Goal: Information Seeking & Learning: Learn about a topic

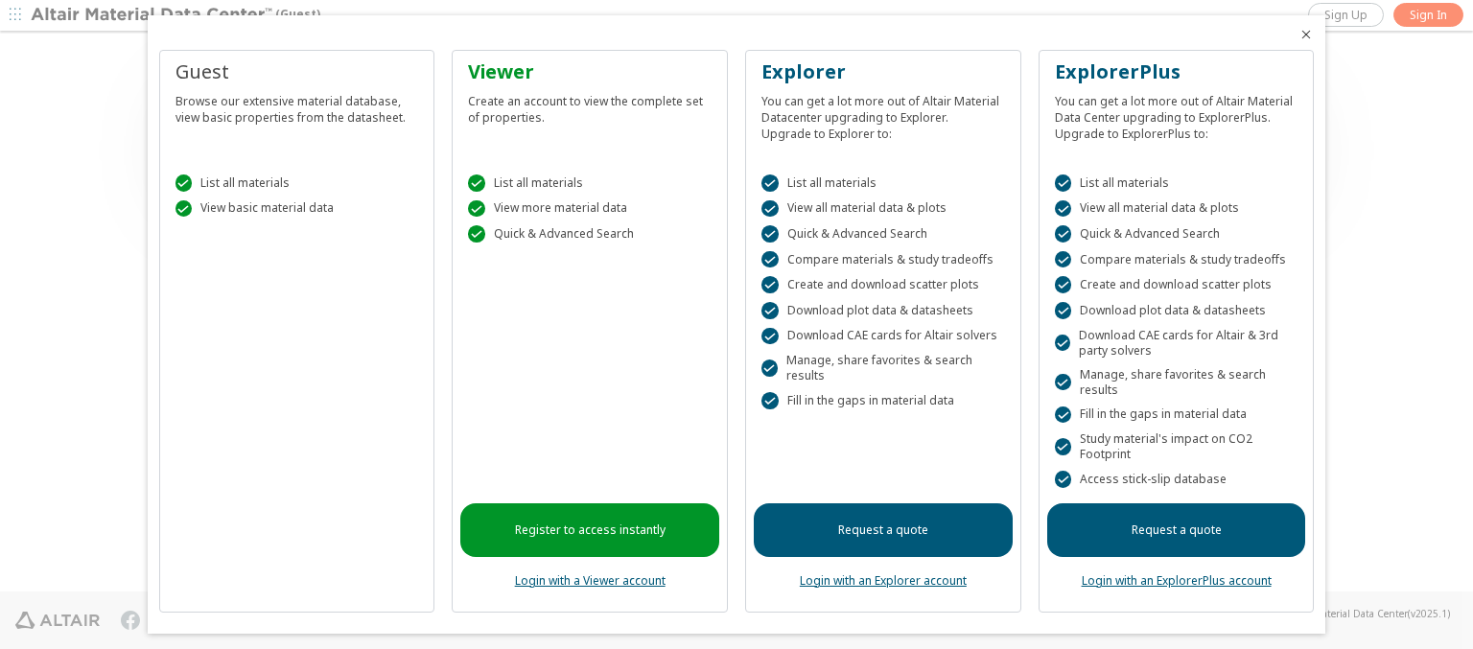
click at [1299, 35] on icon "Close" at bounding box center [1306, 34] width 15 height 15
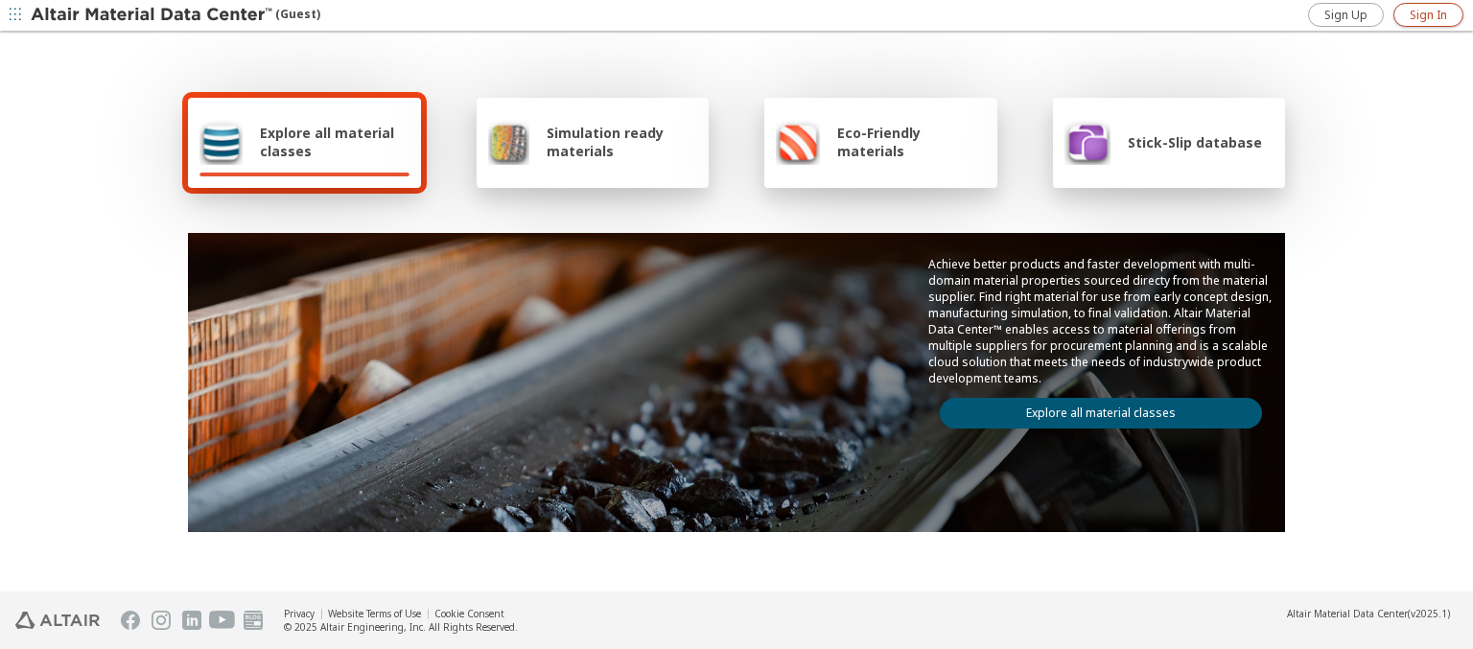
click at [1428, 14] on span "Sign In" at bounding box center [1428, 15] width 37 height 15
click at [153, 15] on img at bounding box center [153, 15] width 245 height 19
click at [327, 142] on span "Explore all material classes" at bounding box center [335, 142] width 150 height 36
click at [1094, 409] on link "Explore all material classes" at bounding box center [1101, 413] width 322 height 31
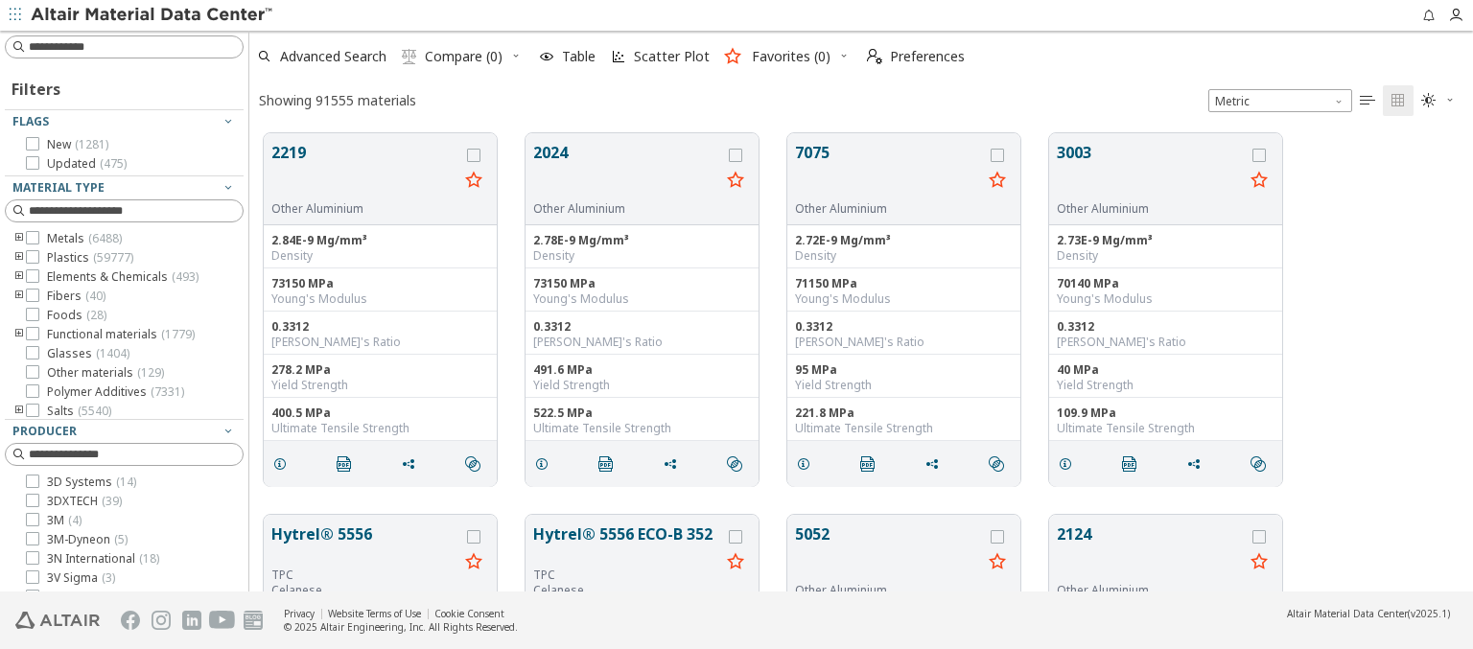
scroll to position [459, 1209]
click at [334, 57] on span "Advanced Search" at bounding box center [333, 56] width 106 height 13
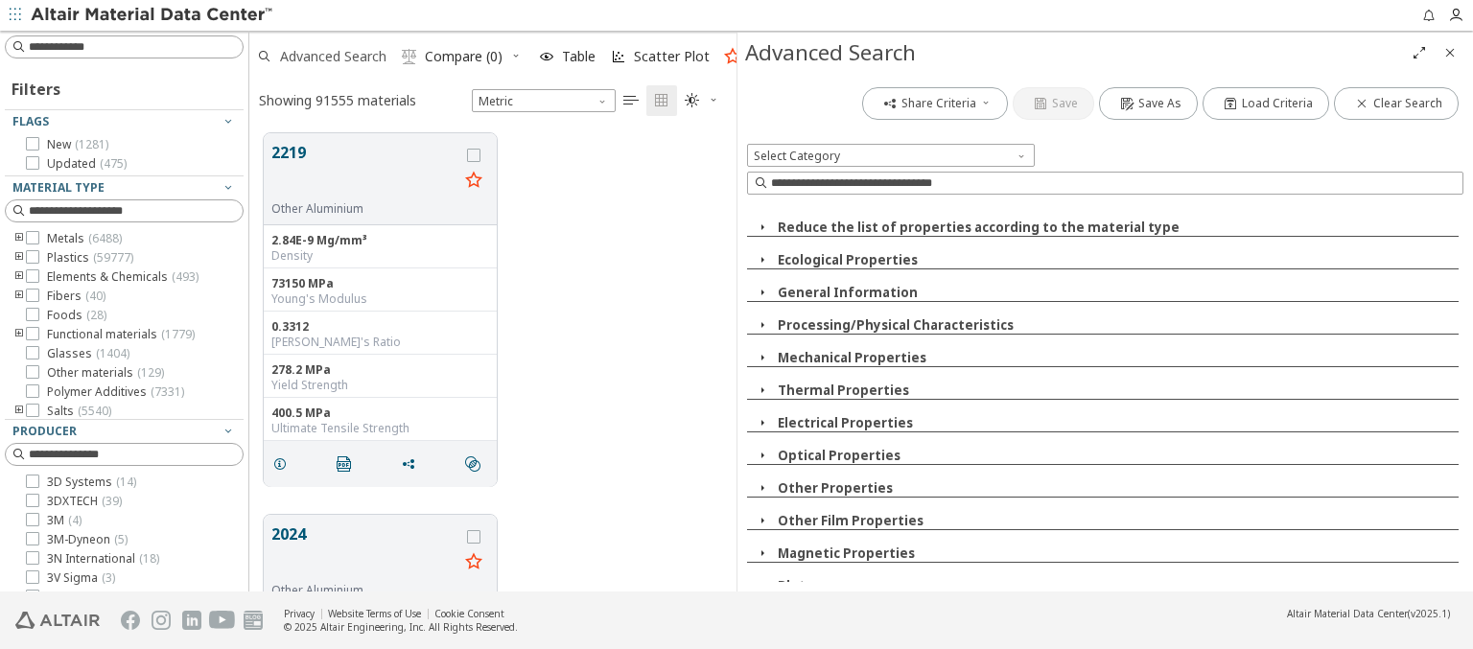
scroll to position [459, 472]
click at [1023, 151] on span at bounding box center [1023, 151] width 15 height 15
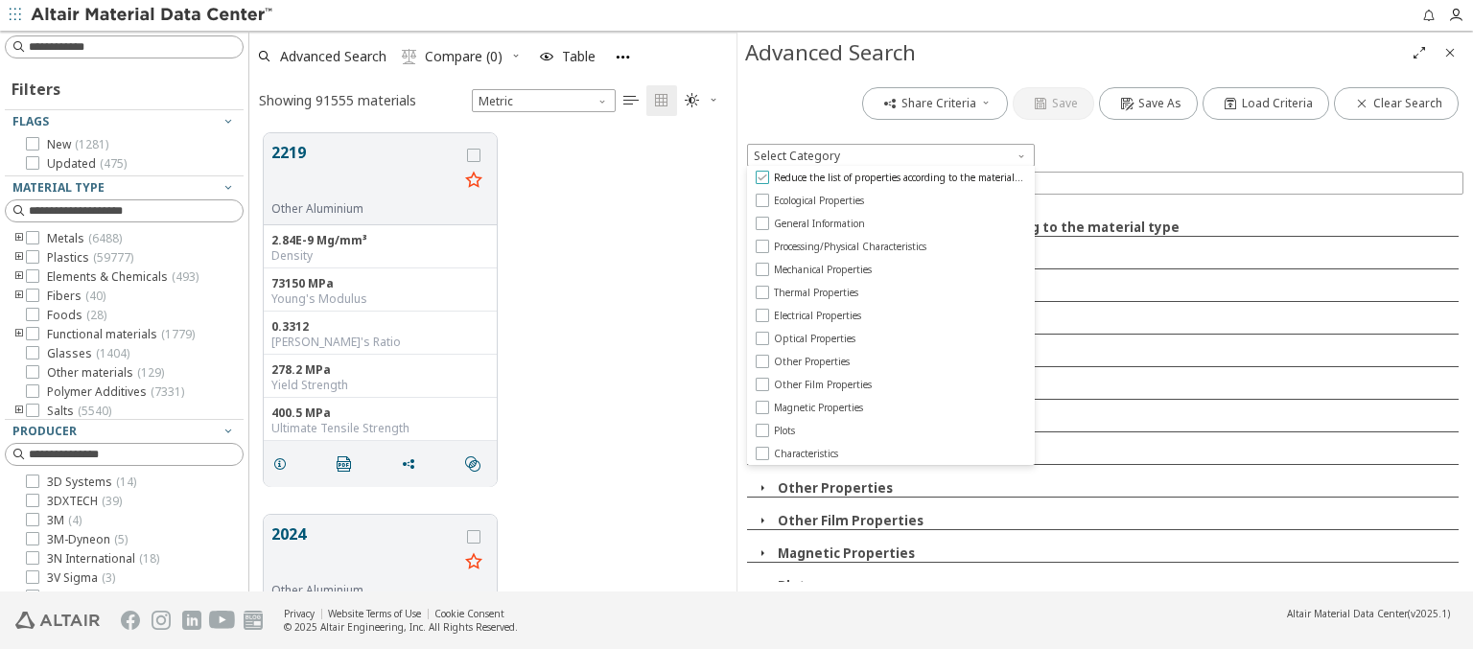
click at [899, 177] on span "Reduce the list of properties according to the material type" at bounding box center [899, 177] width 251 height 13
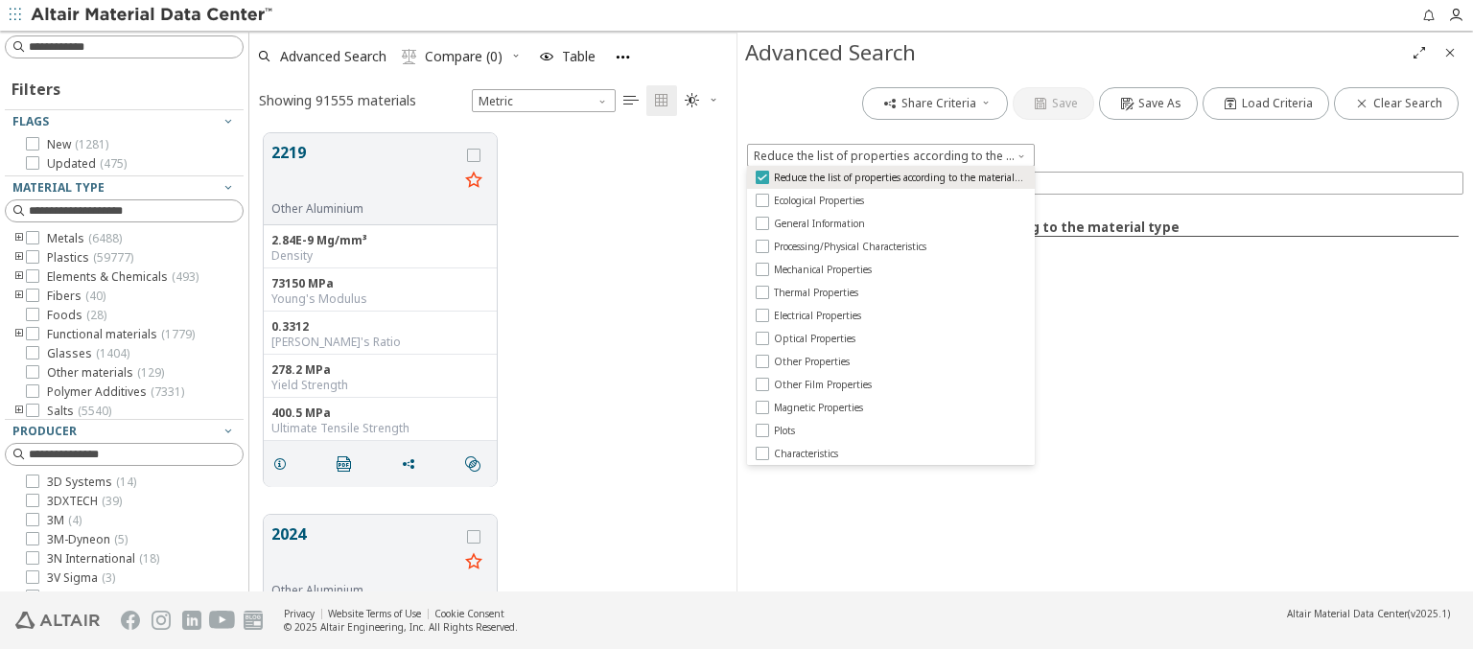
click at [899, 177] on span "Reduce the list of properties according to the material type" at bounding box center [899, 177] width 251 height 13
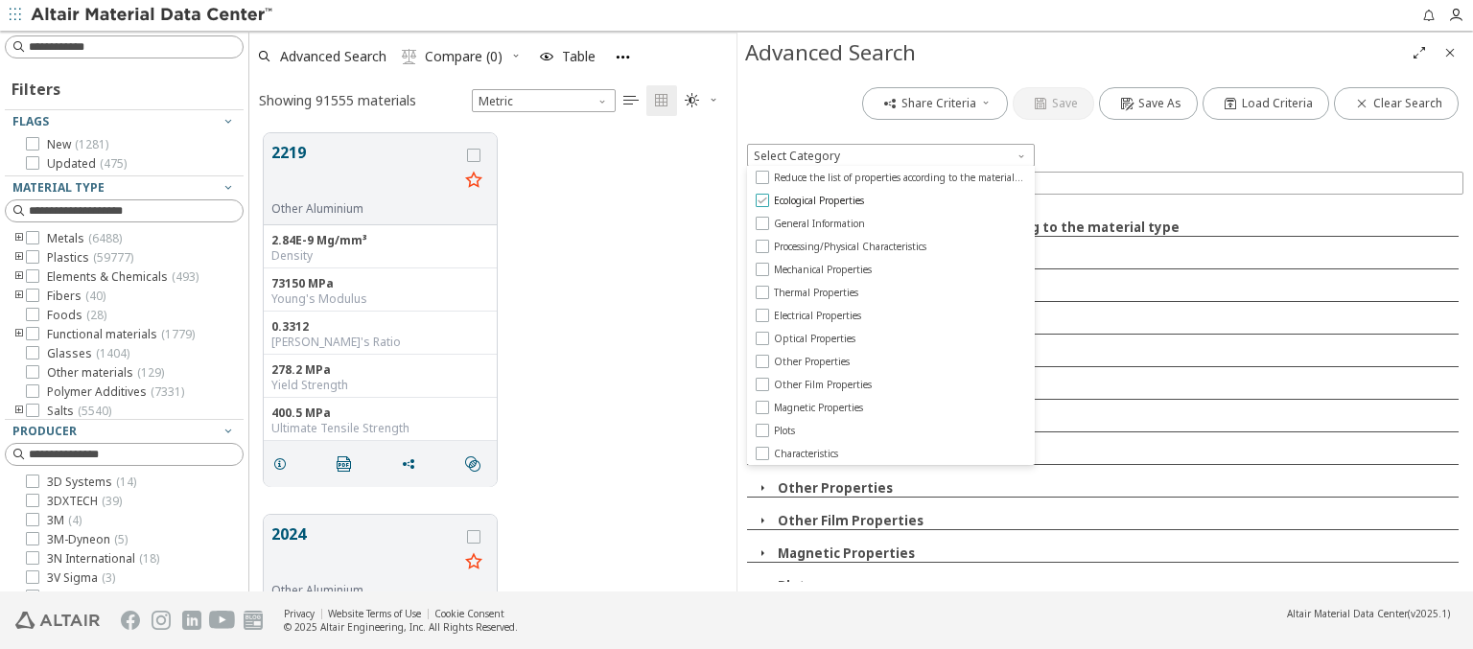
click at [820, 200] on span "Ecological Properties" at bounding box center [819, 200] width 90 height 13
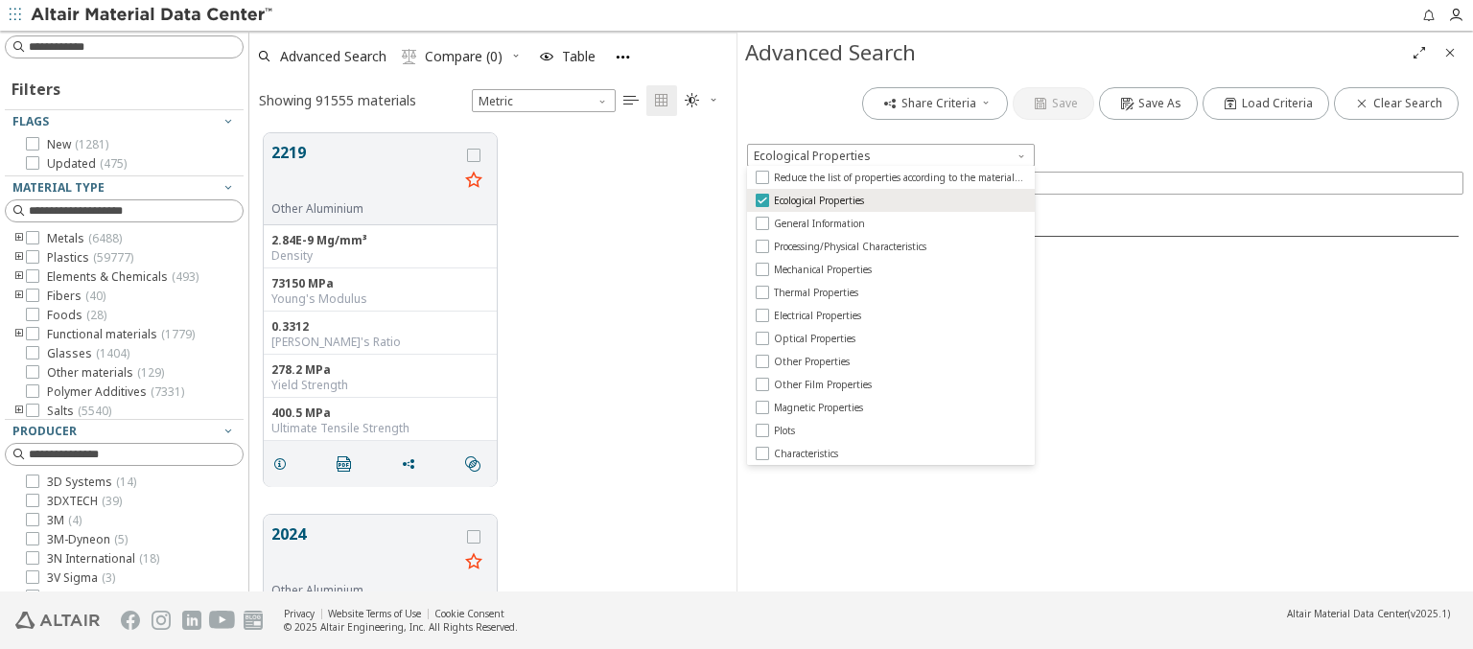
click at [820, 200] on span "Ecological Properties" at bounding box center [819, 200] width 90 height 13
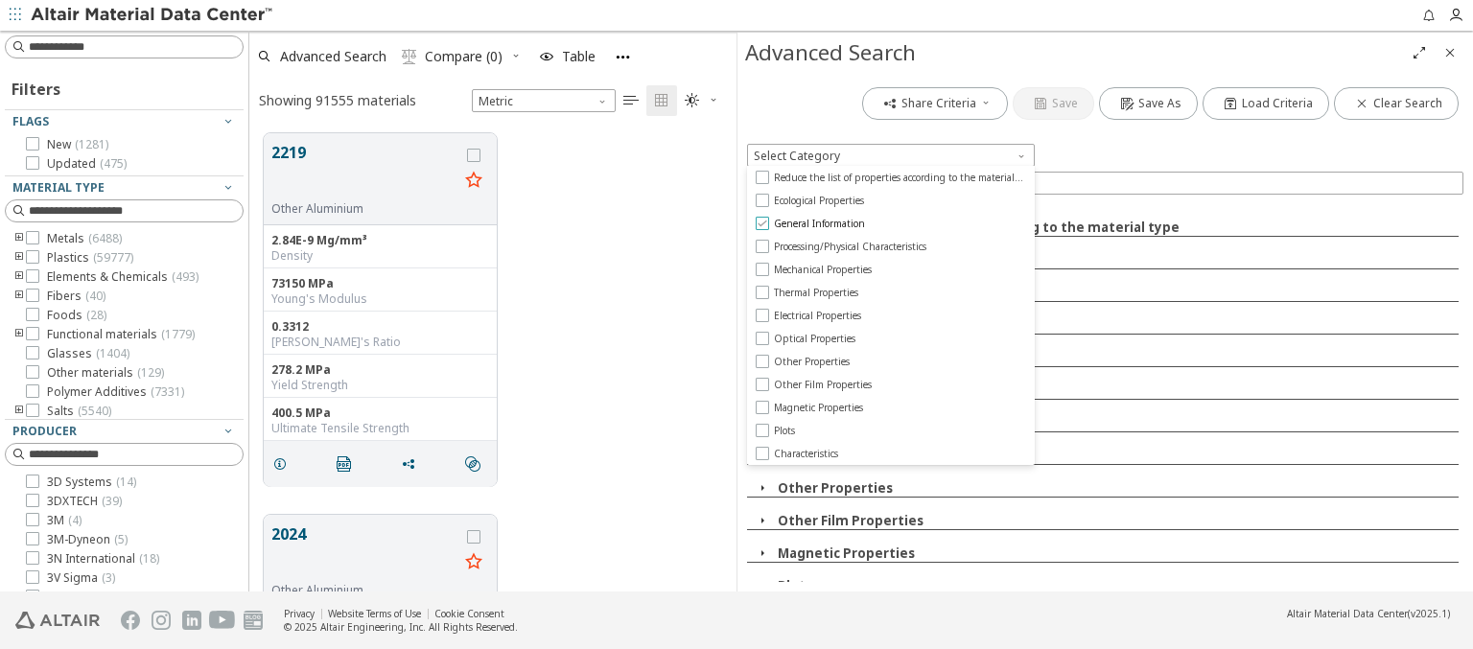
click at [819, 224] on span "General Information" at bounding box center [819, 223] width 91 height 13
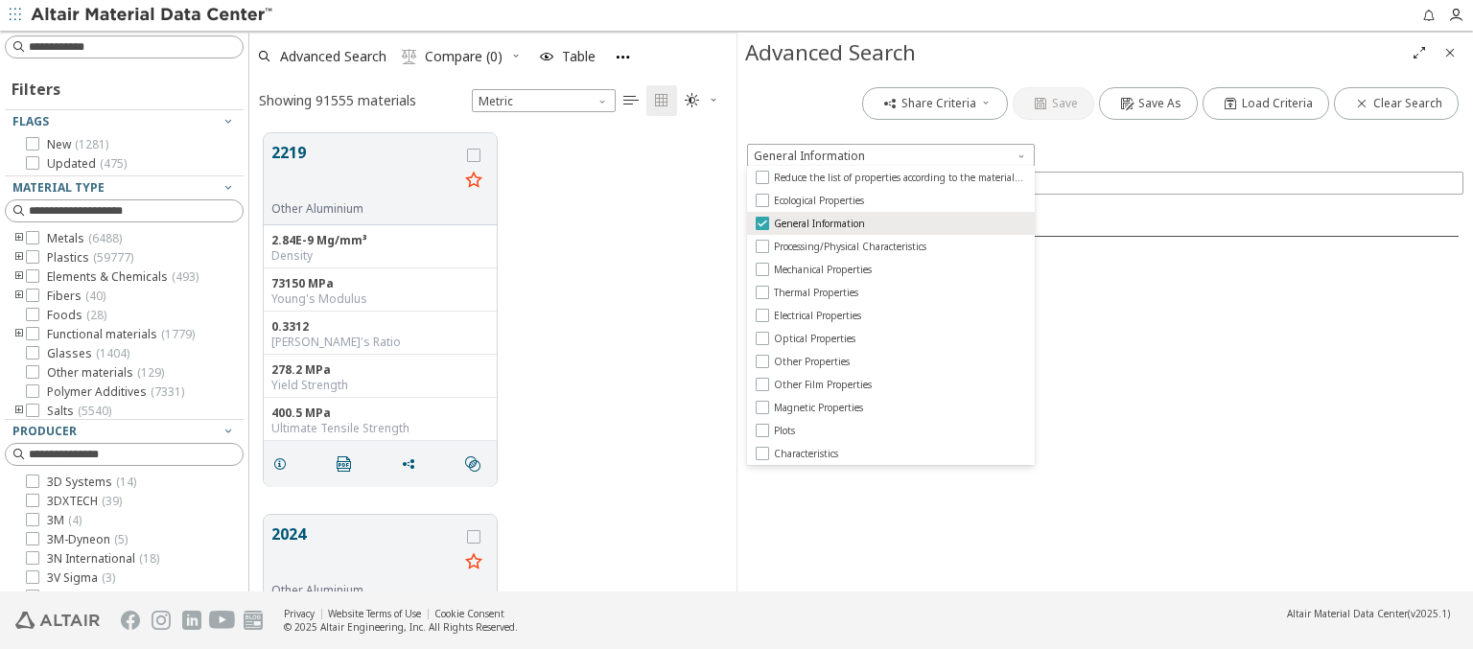
click at [819, 224] on span "General Information" at bounding box center [819, 223] width 91 height 13
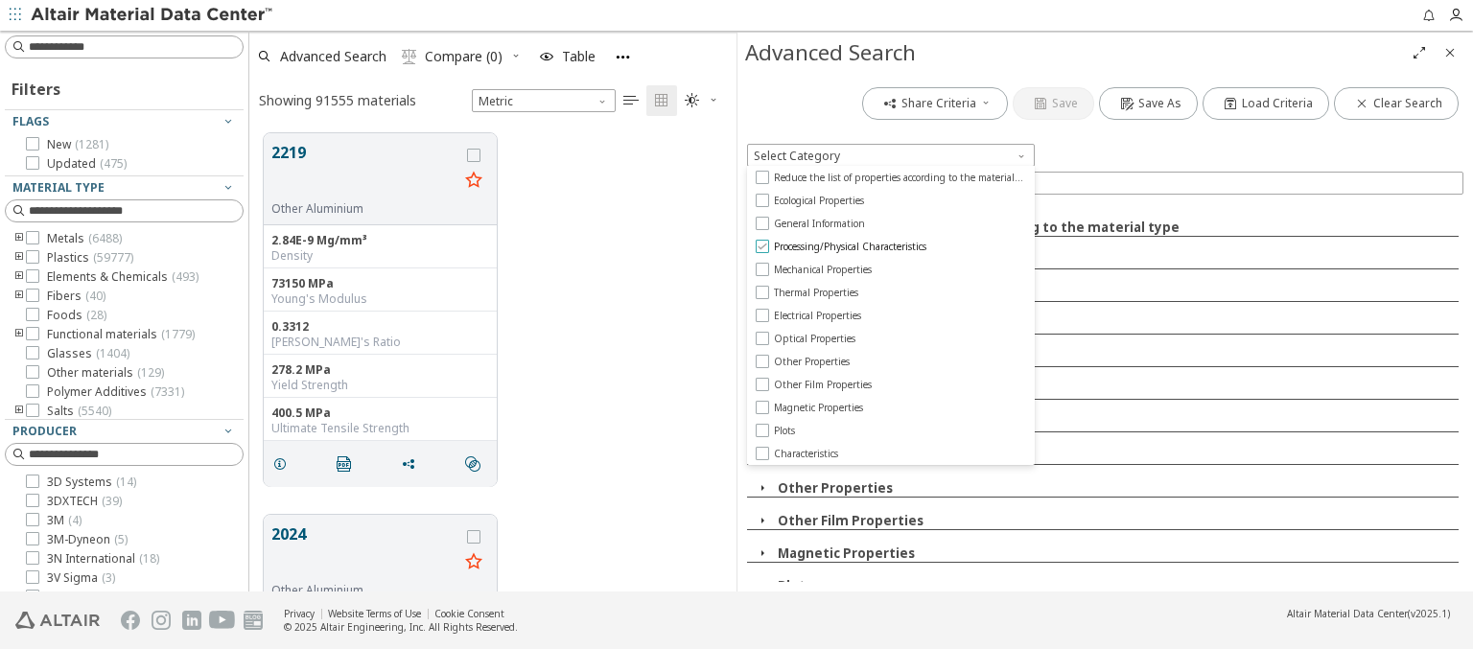
click at [852, 247] on span "Processing/Physical Characteristics" at bounding box center [850, 246] width 153 height 13
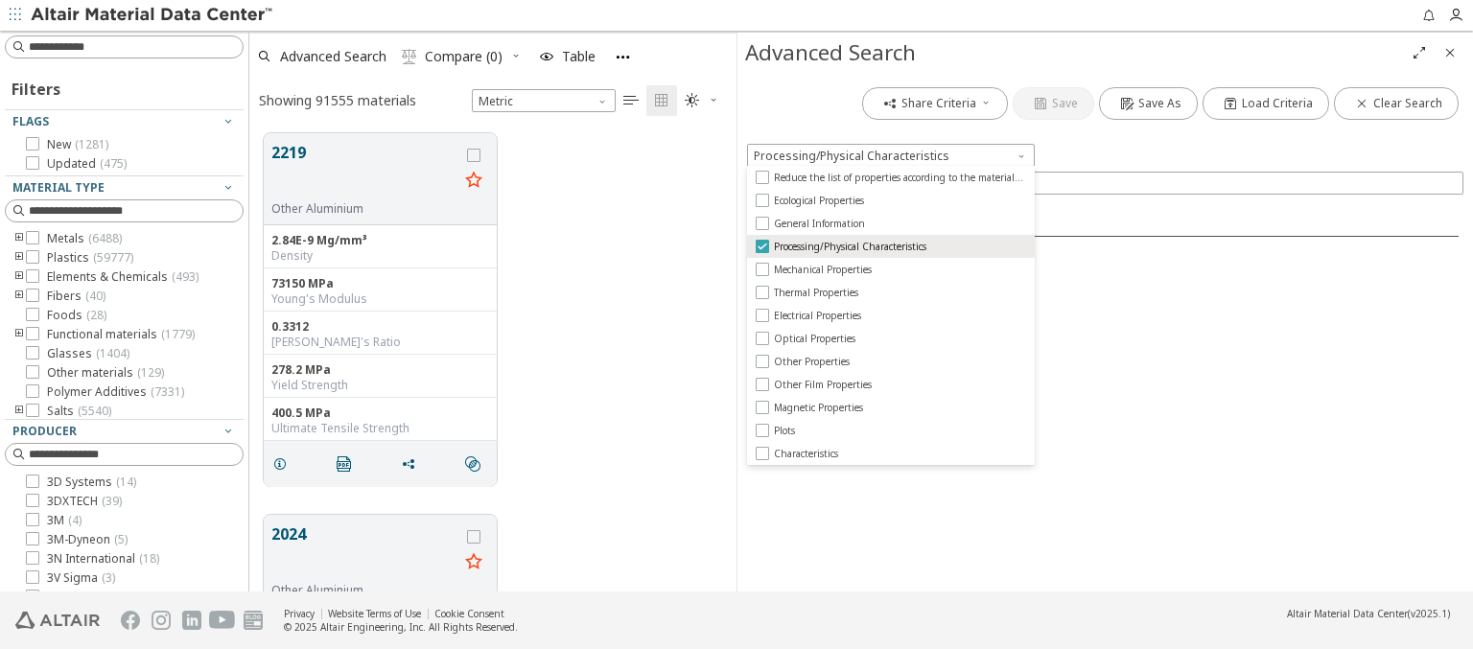
click at [852, 247] on span "Processing/Physical Characteristics" at bounding box center [850, 246] width 153 height 13
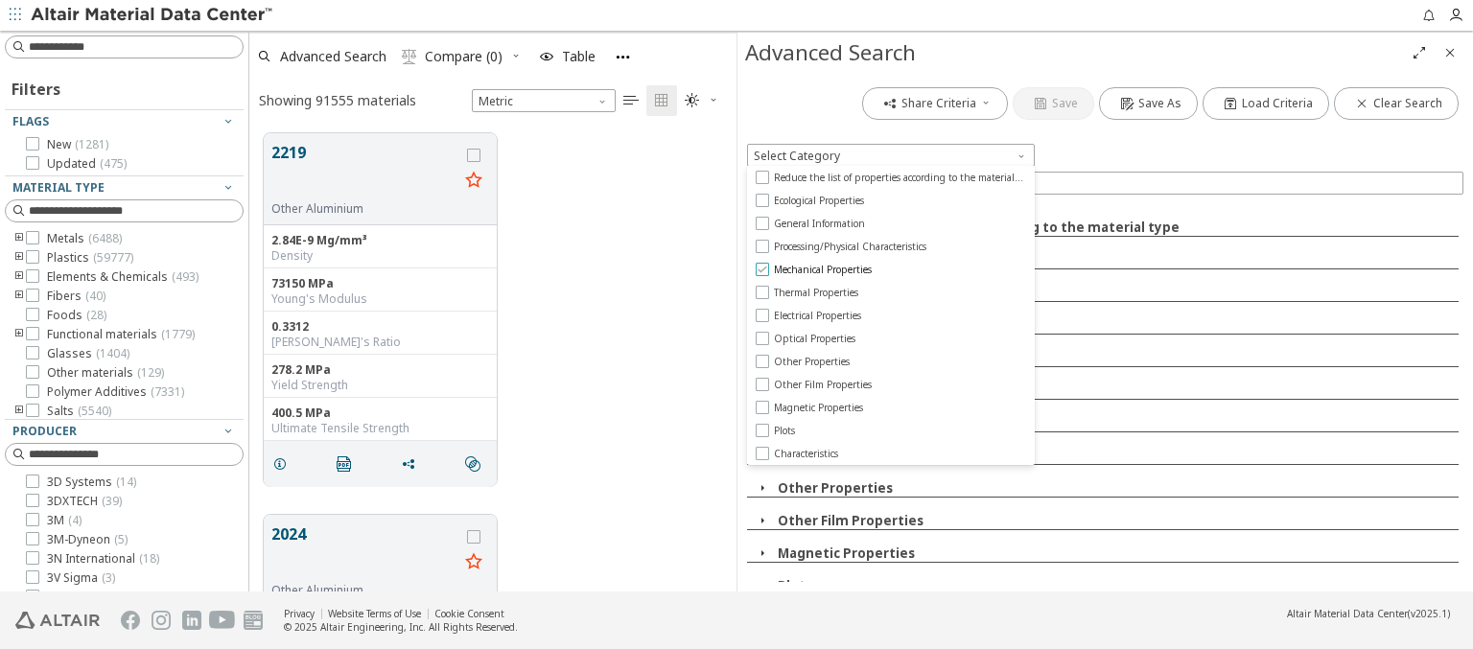
click at [823, 270] on span "Mechanical Properties" at bounding box center [823, 269] width 98 height 13
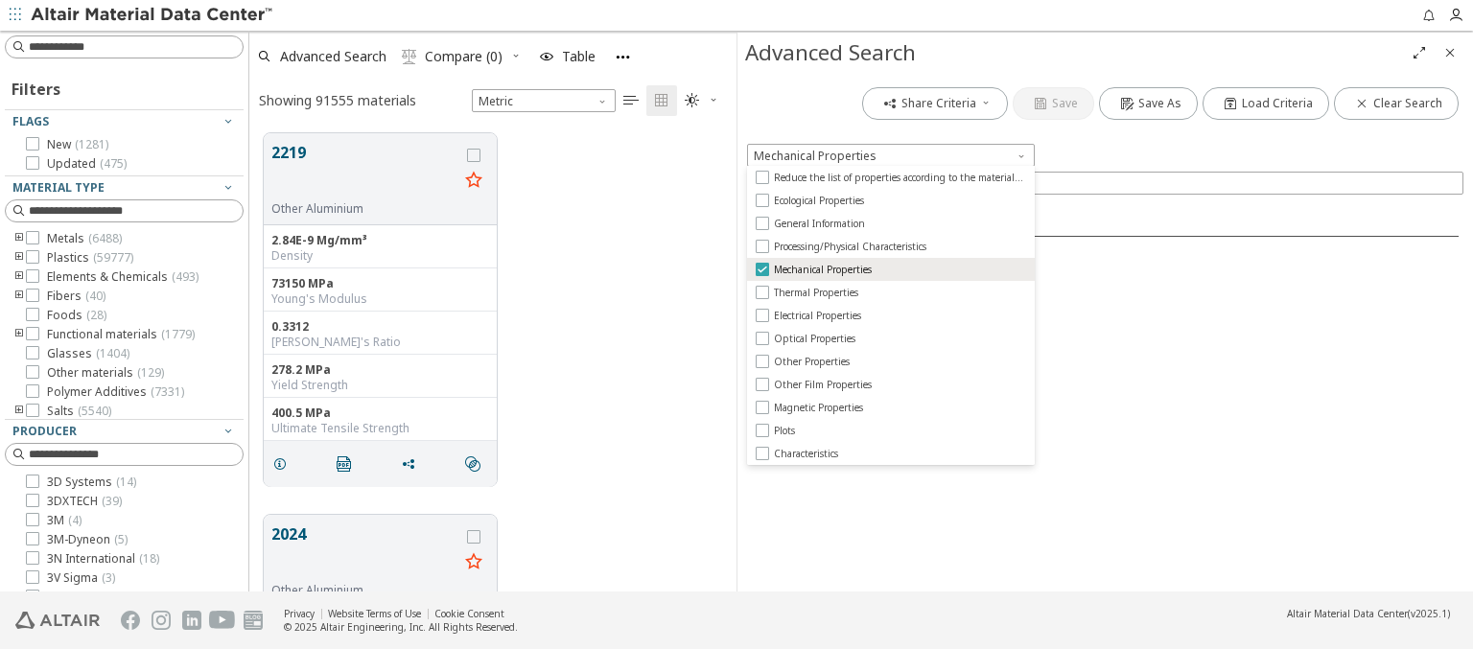
click at [823, 270] on span "Mechanical Properties" at bounding box center [823, 269] width 98 height 13
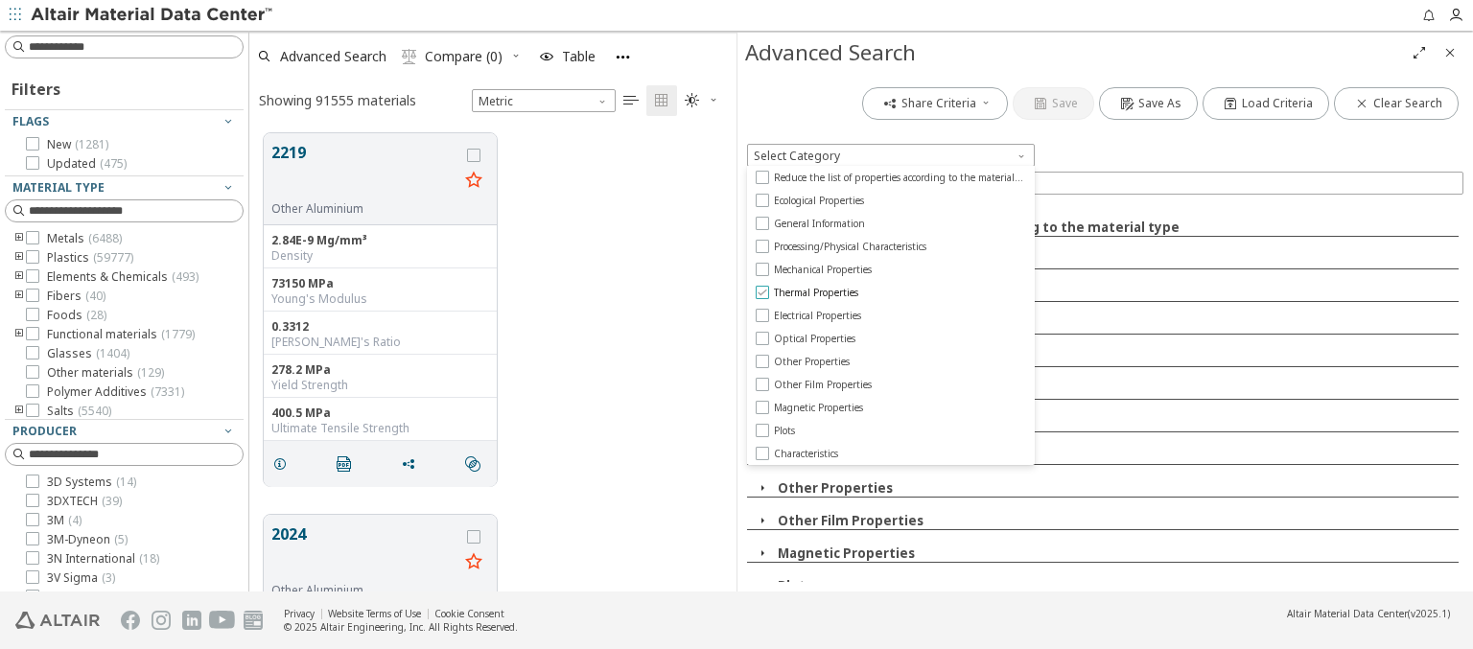
click at [816, 293] on span "Thermal Properties" at bounding box center [816, 292] width 84 height 13
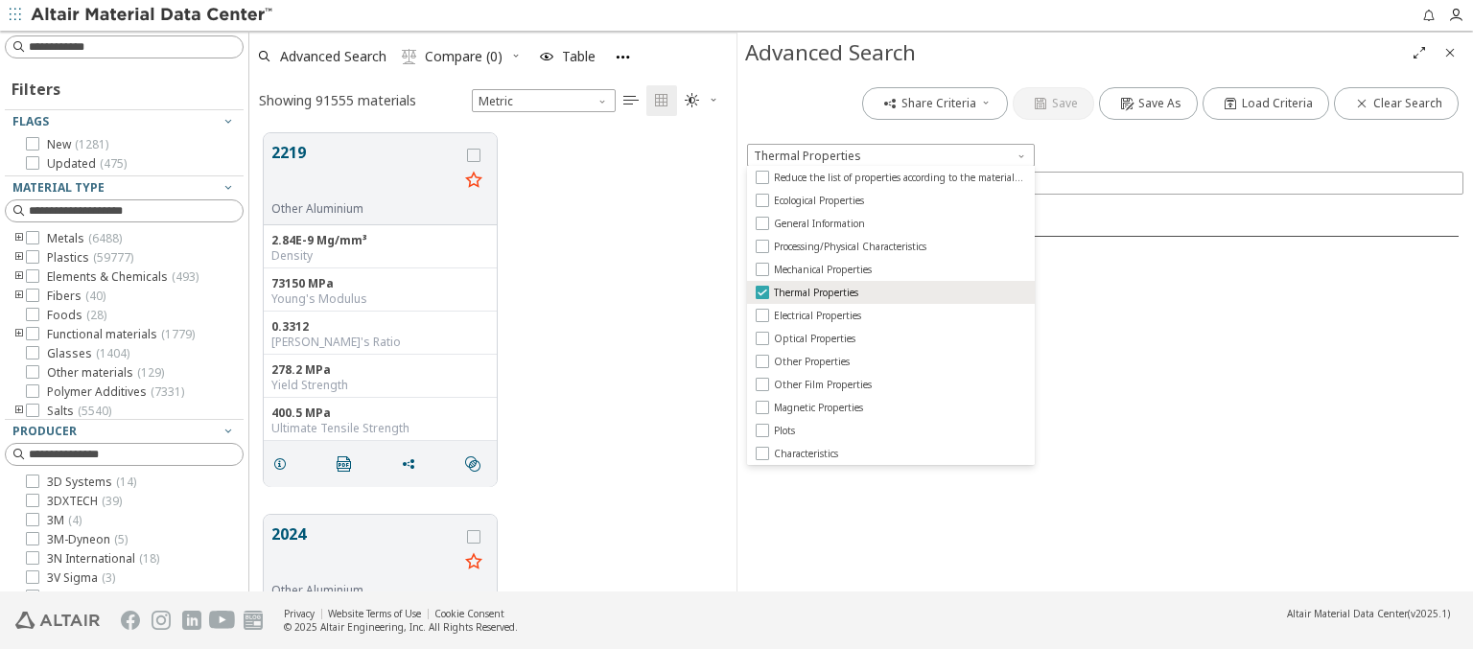
click at [816, 293] on span "Thermal Properties" at bounding box center [816, 292] width 84 height 13
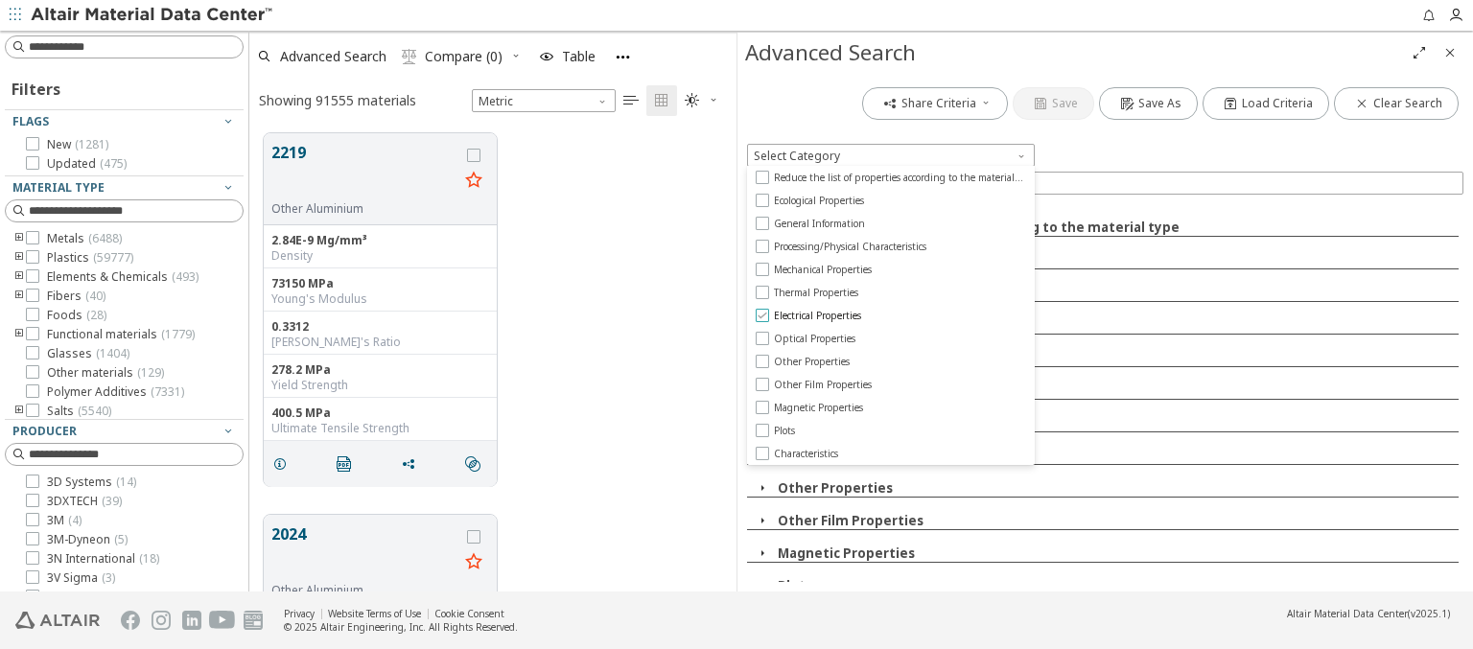
click at [818, 316] on span "Electrical Properties" at bounding box center [817, 315] width 87 height 13
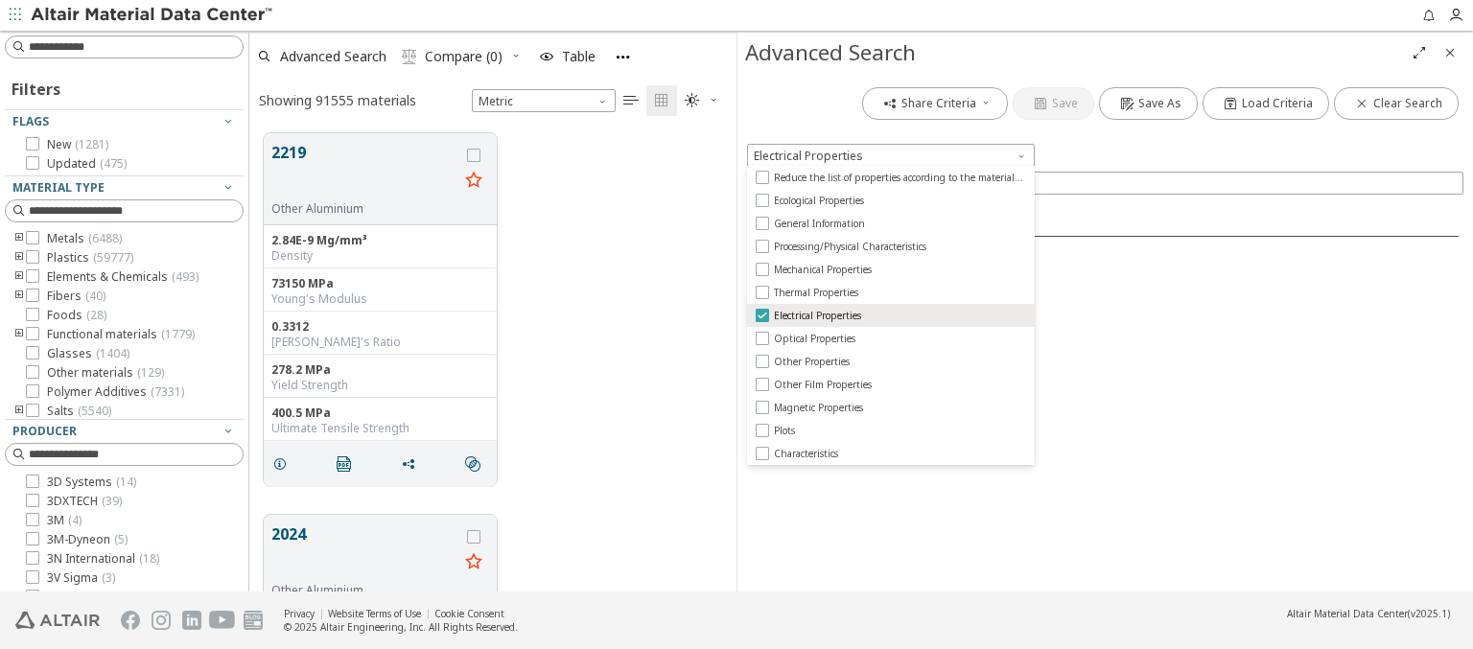
click at [818, 316] on span "Electrical Properties" at bounding box center [817, 315] width 87 height 13
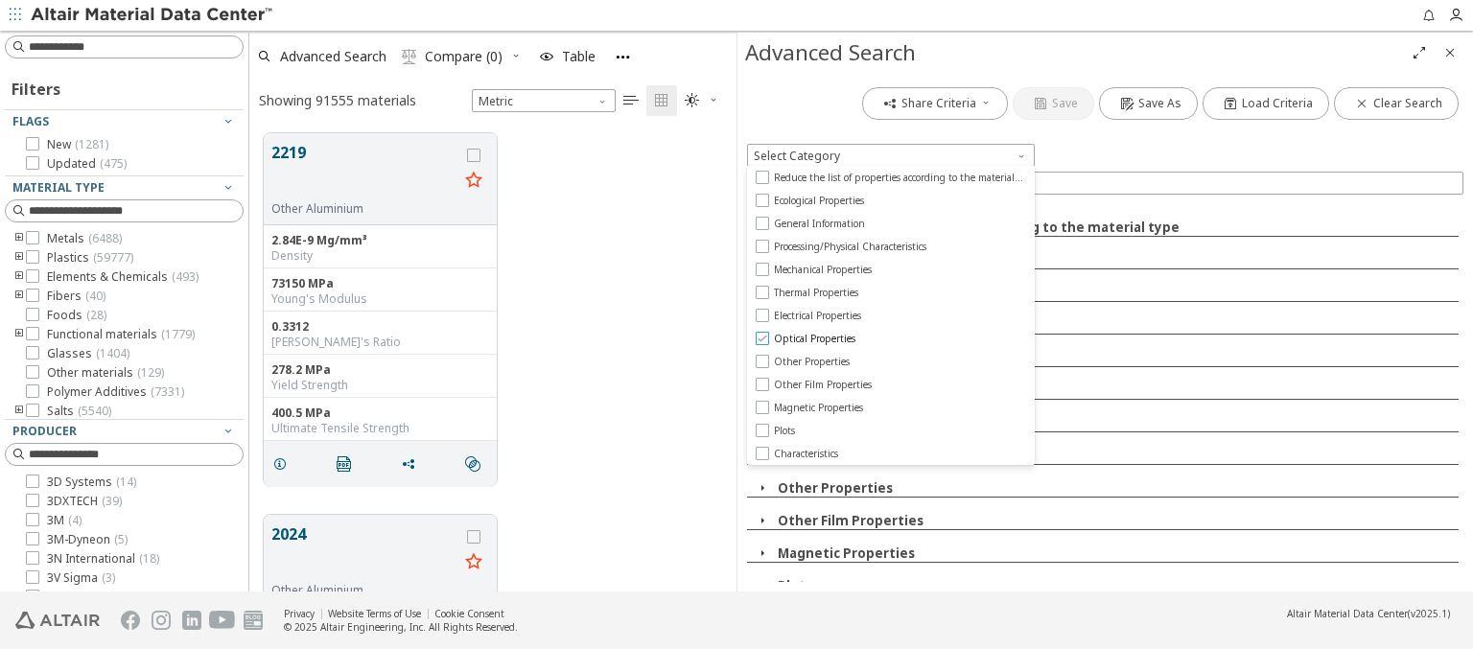
click at [813, 339] on span "Optical Properties" at bounding box center [815, 338] width 82 height 13
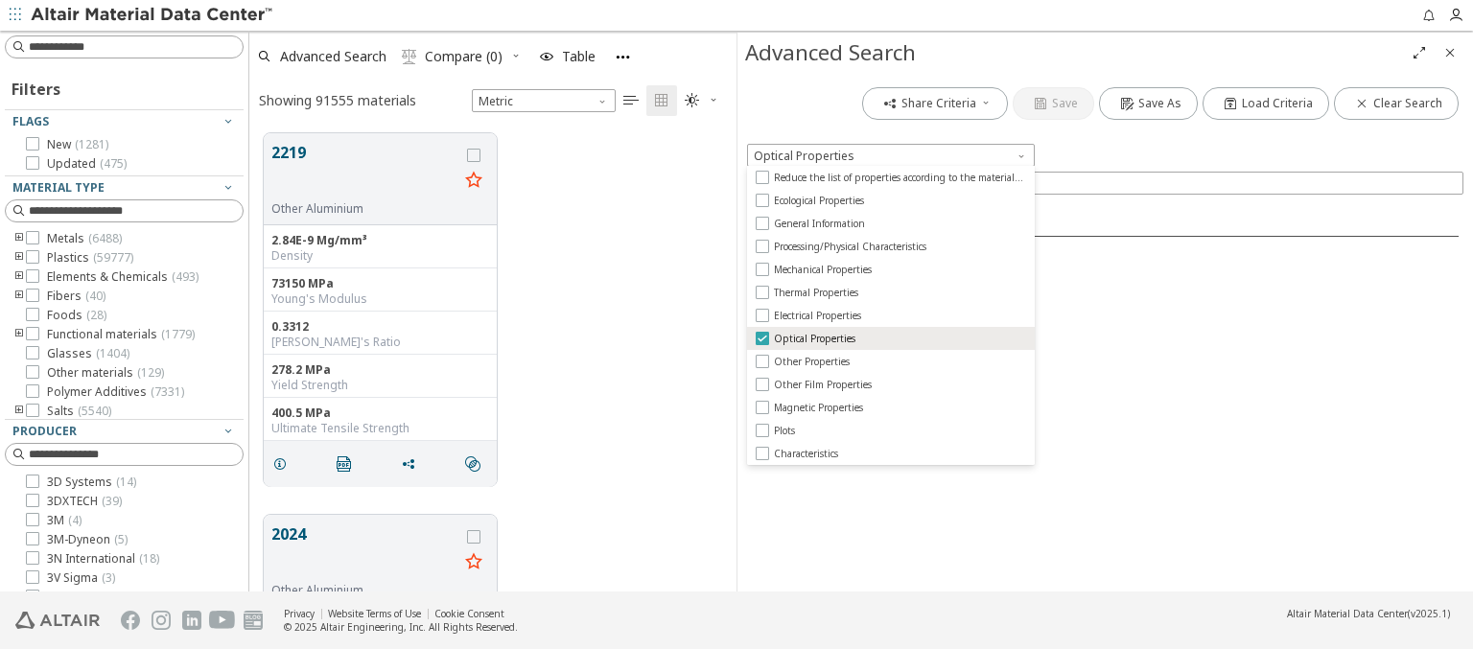
click at [813, 339] on span "Optical Properties" at bounding box center [815, 338] width 82 height 13
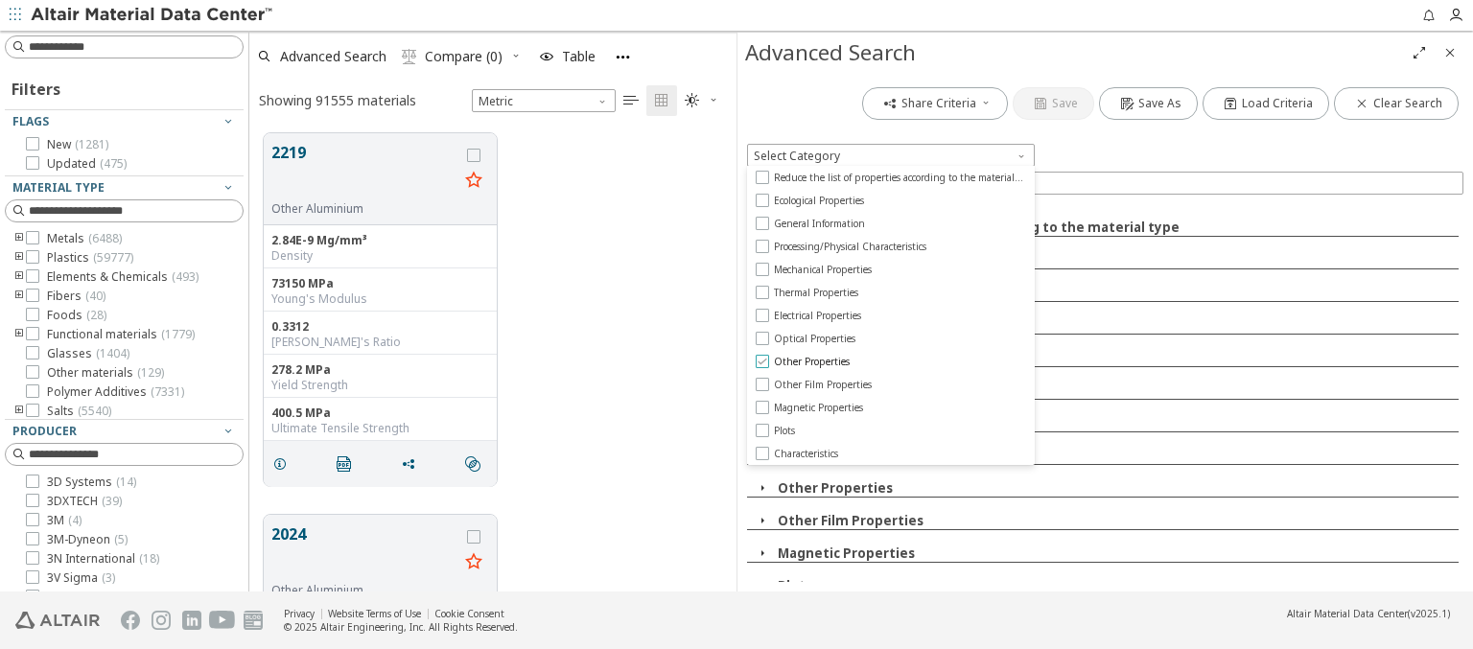
click at [811, 362] on span "Other Properties" at bounding box center [812, 361] width 76 height 13
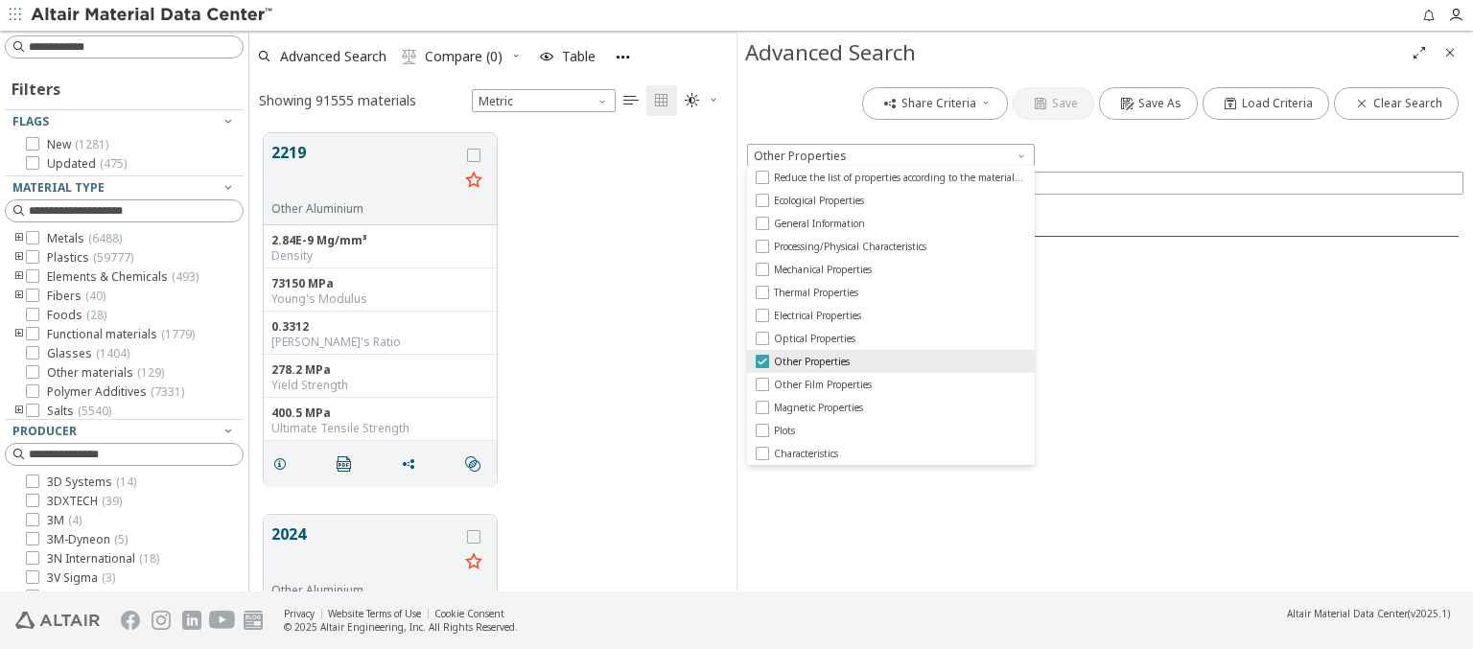
click at [811, 362] on span "Other Properties" at bounding box center [812, 361] width 76 height 13
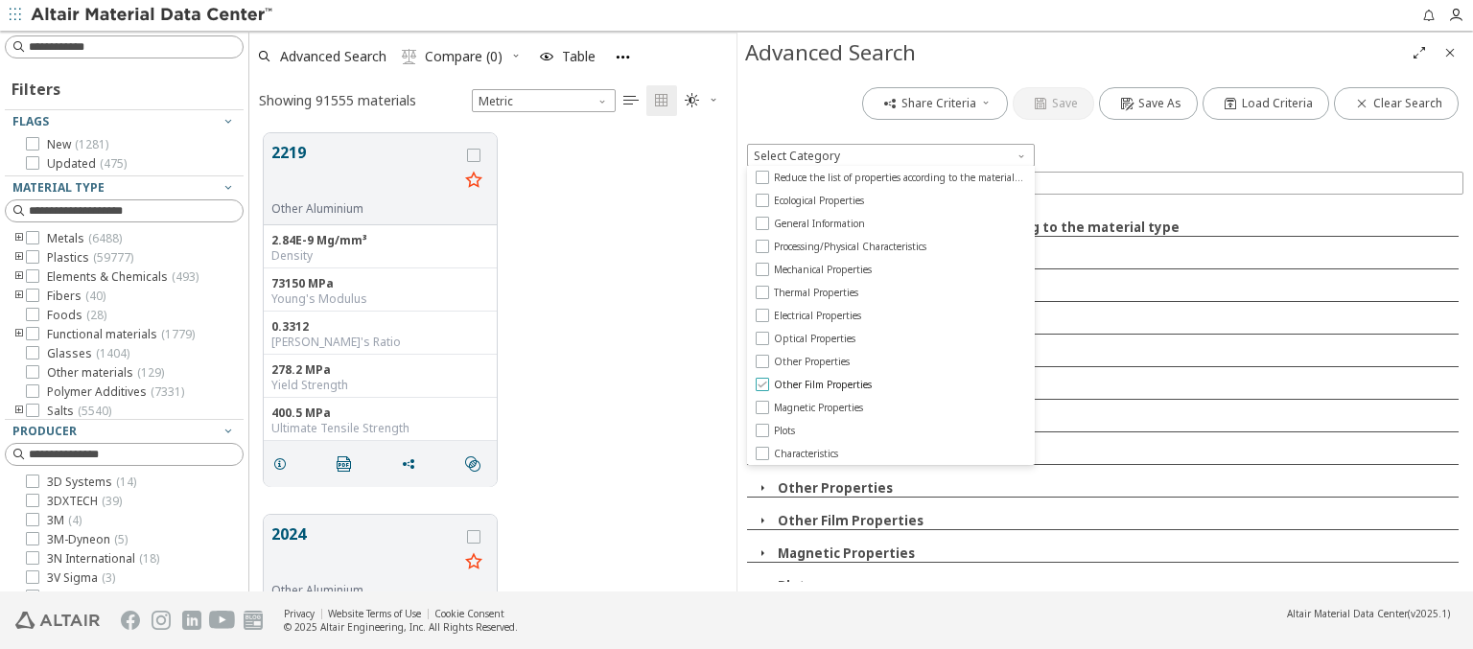
click at [822, 385] on span "Other Film Properties" at bounding box center [823, 384] width 98 height 13
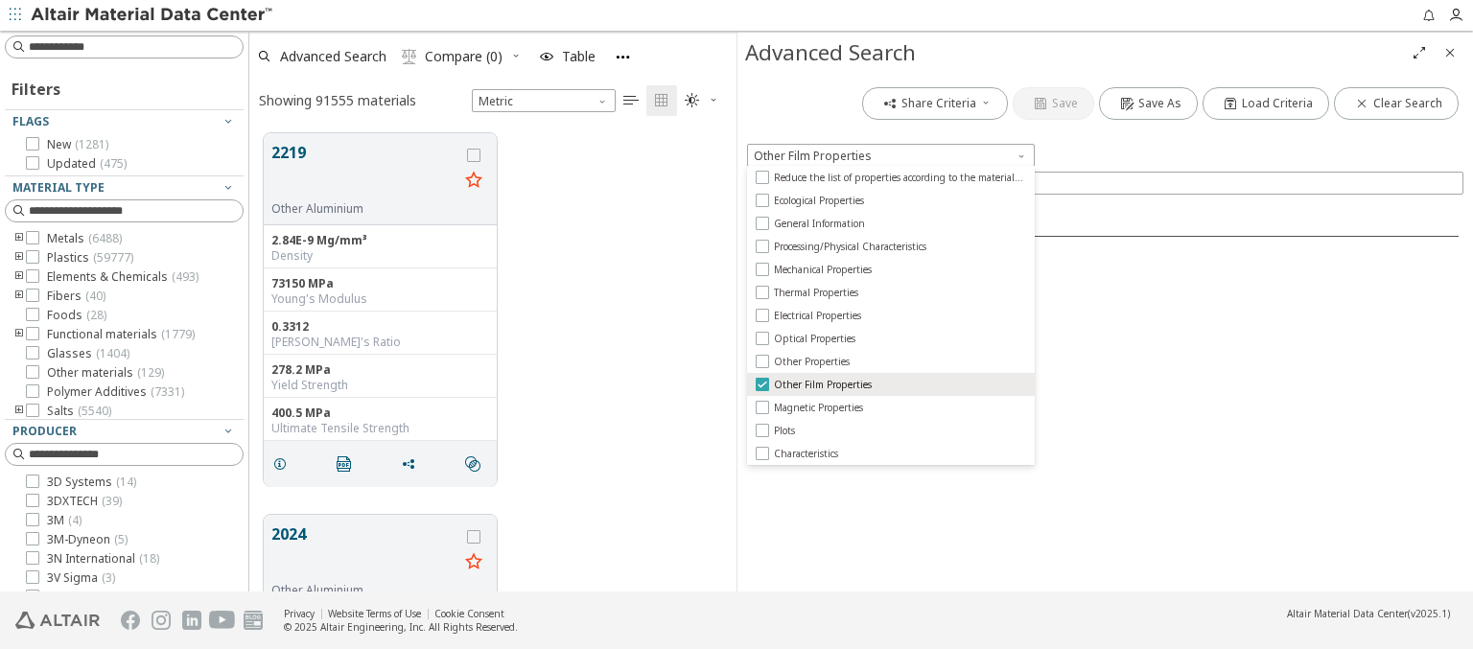
click at [822, 385] on span "Other Film Properties" at bounding box center [823, 384] width 98 height 13
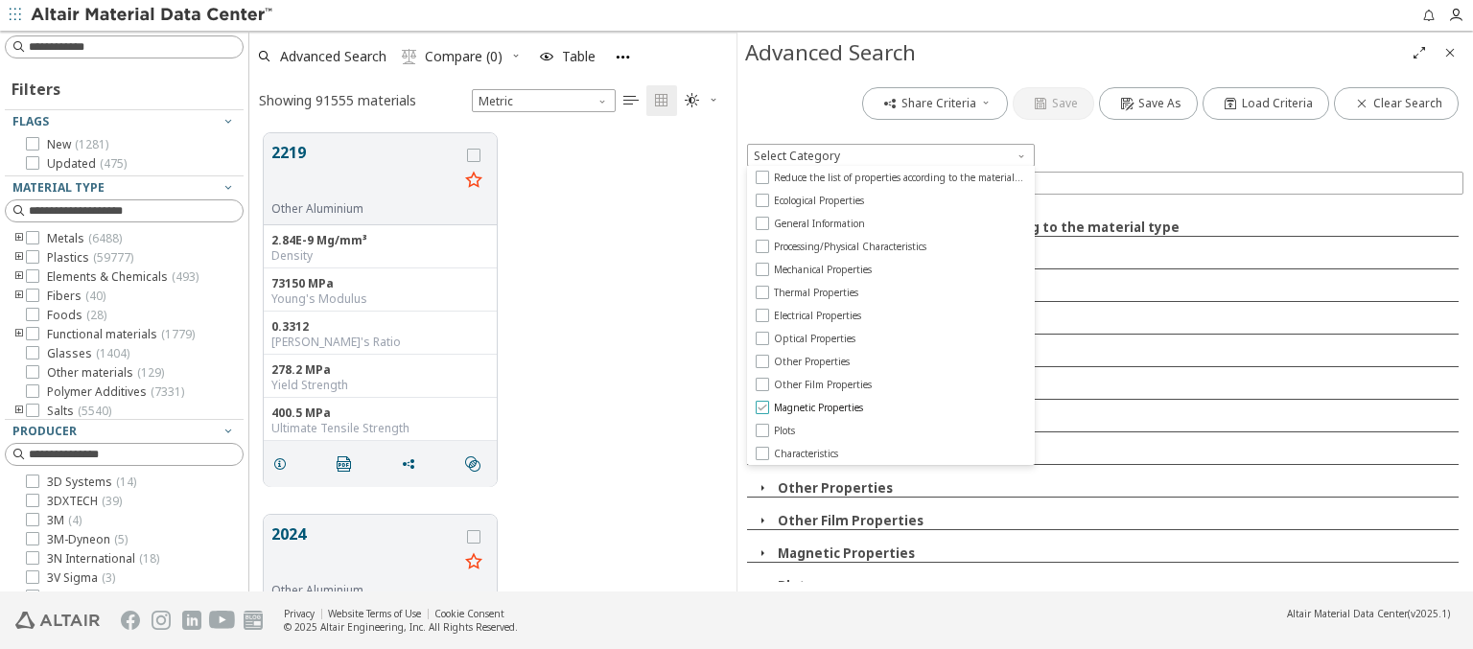
click at [819, 408] on span "Magnetic Properties" at bounding box center [818, 407] width 89 height 13
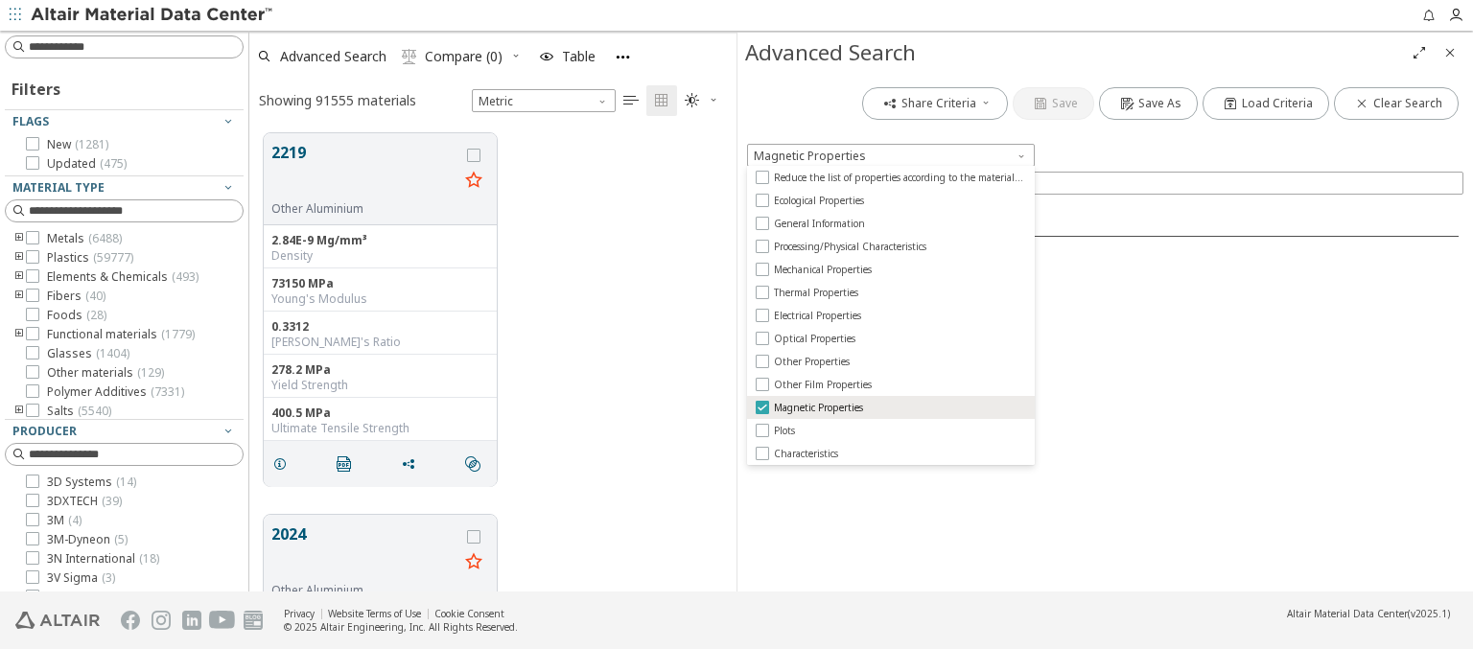
click at [819, 408] on span "Magnetic Properties" at bounding box center [818, 407] width 89 height 13
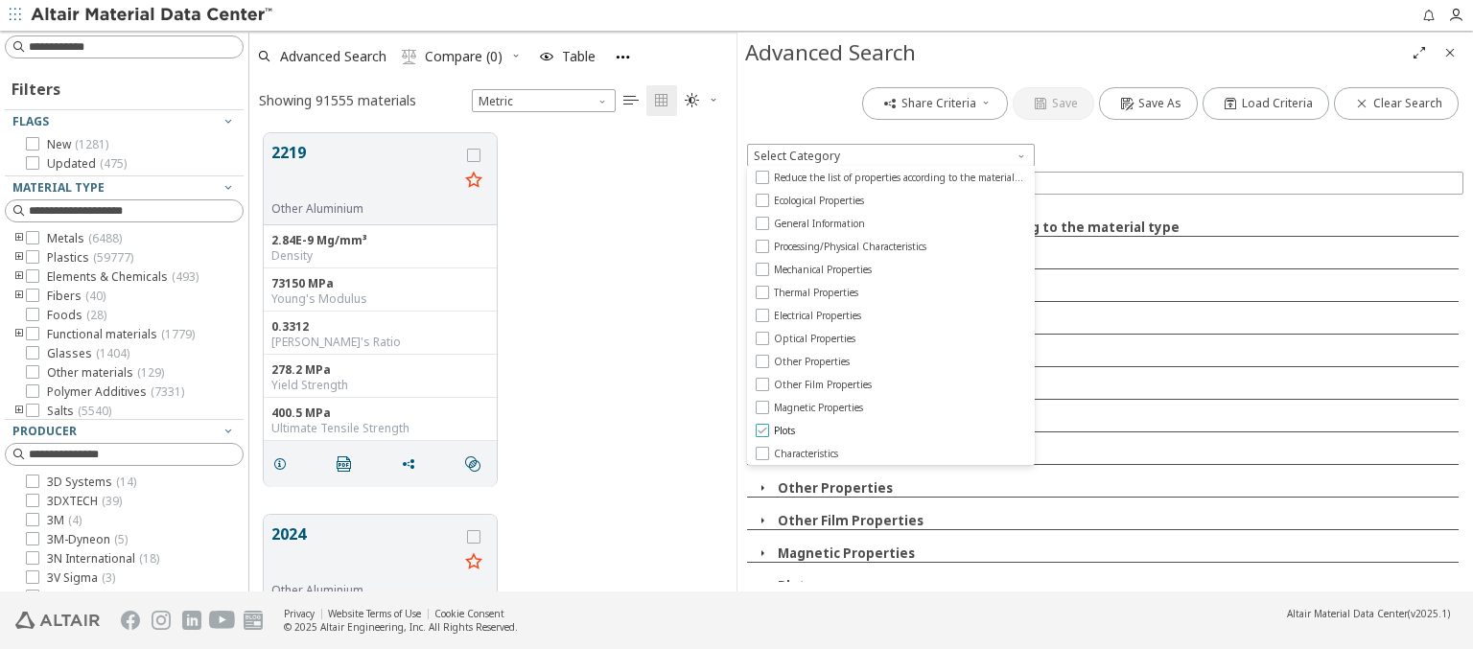
click at [785, 431] on span "Plots" at bounding box center [784, 430] width 21 height 13
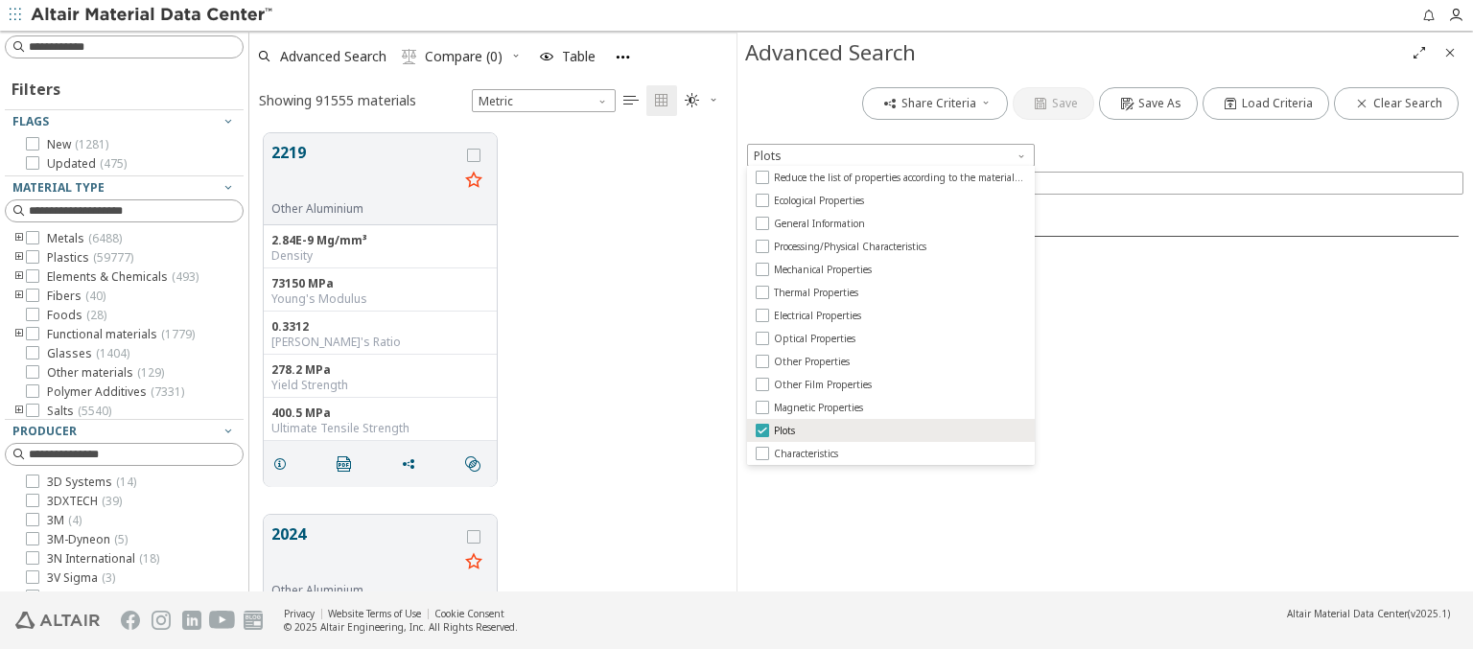
click at [785, 431] on span "Plots" at bounding box center [784, 430] width 21 height 13
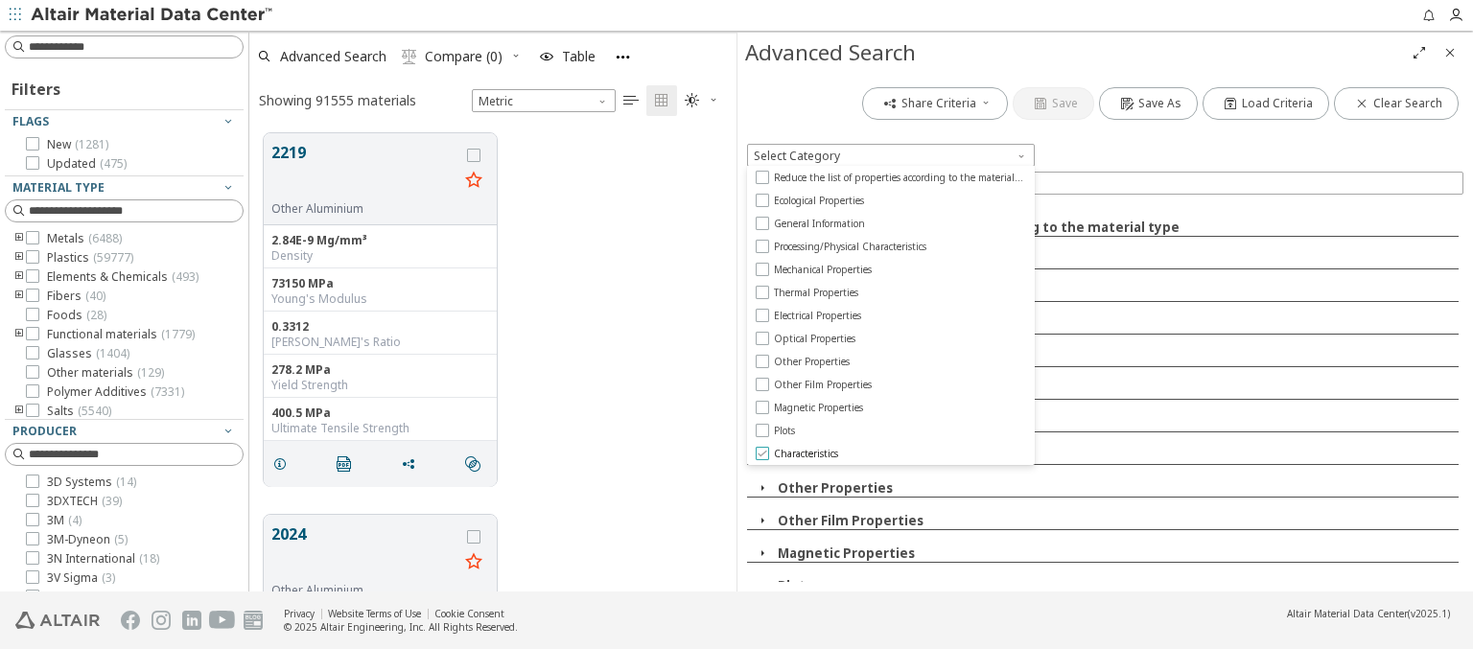
click at [807, 454] on span "Characteristics" at bounding box center [806, 453] width 64 height 13
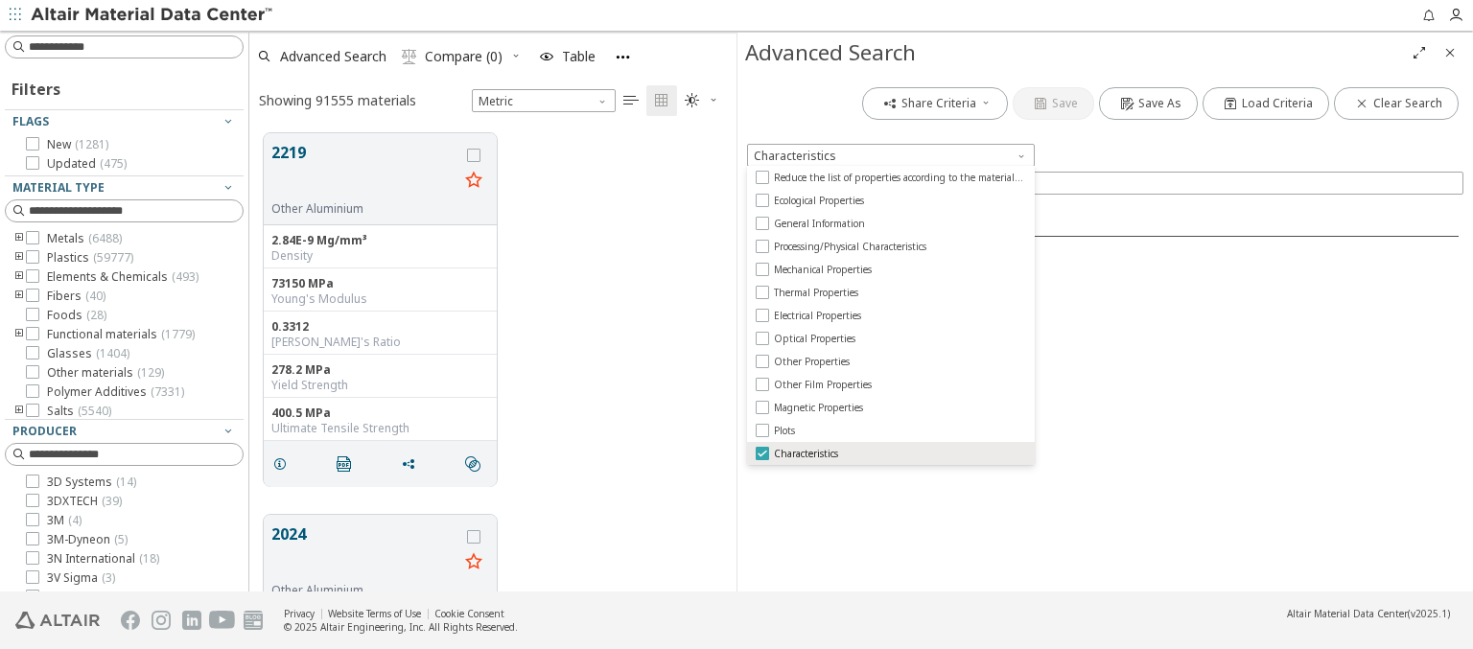
click at [807, 454] on span "Characteristics" at bounding box center [806, 453] width 64 height 13
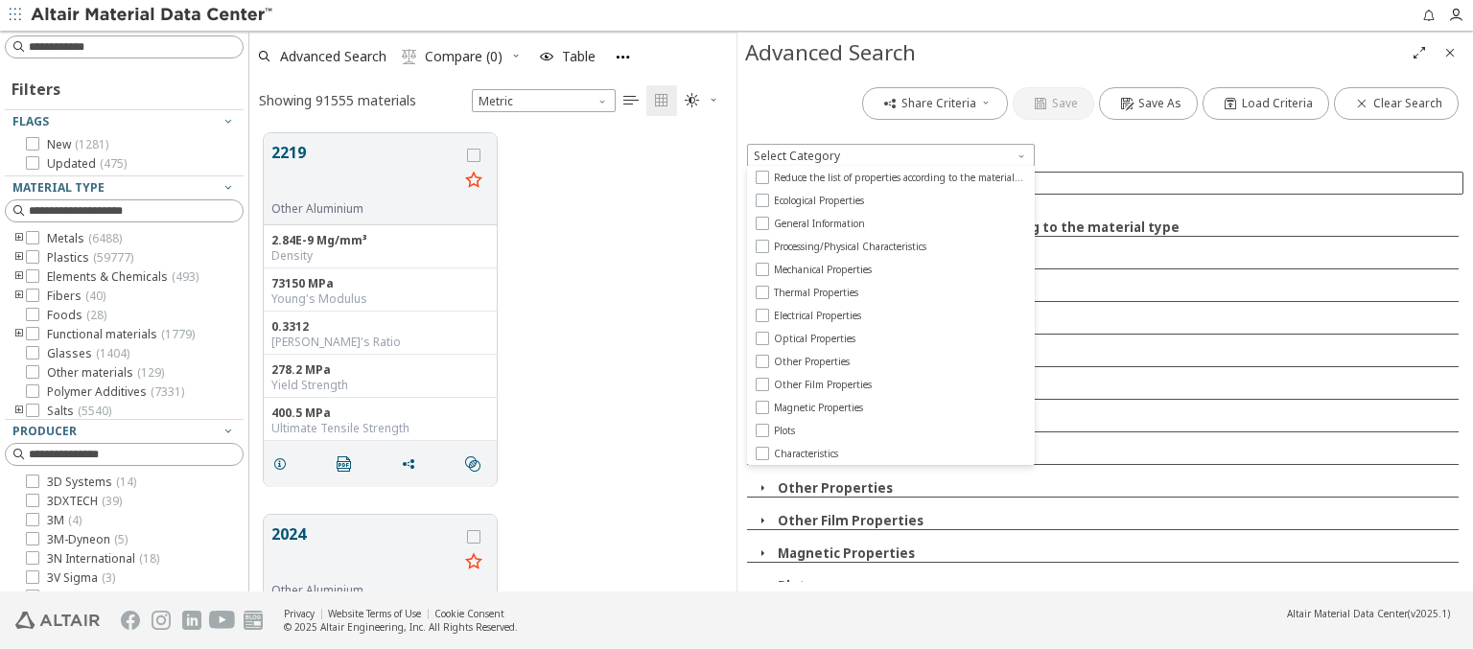
click at [1117, 182] on input at bounding box center [1117, 183] width 692 height 19
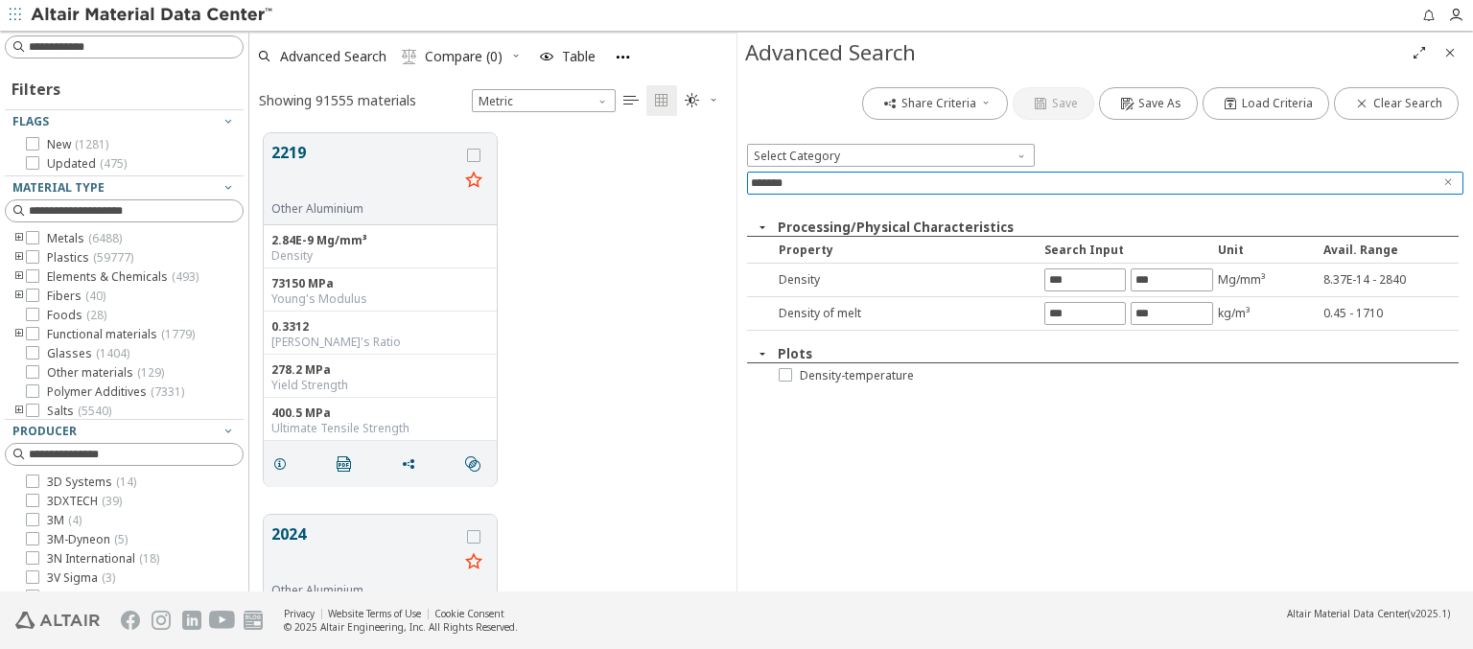
type input "*******"
click at [1449, 182] on icon "Clear text" at bounding box center [1449, 183] width 12 height 12
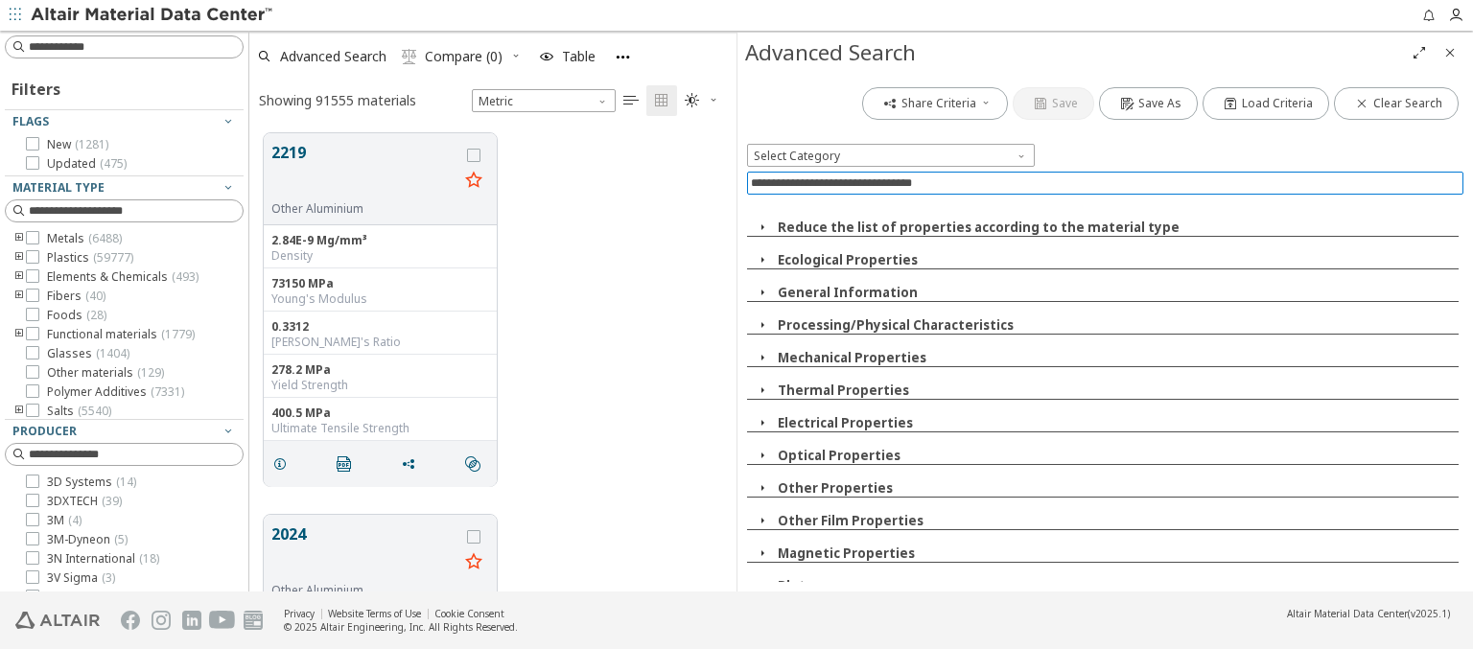
click at [762, 226] on icon "button" at bounding box center [762, 227] width 15 height 15
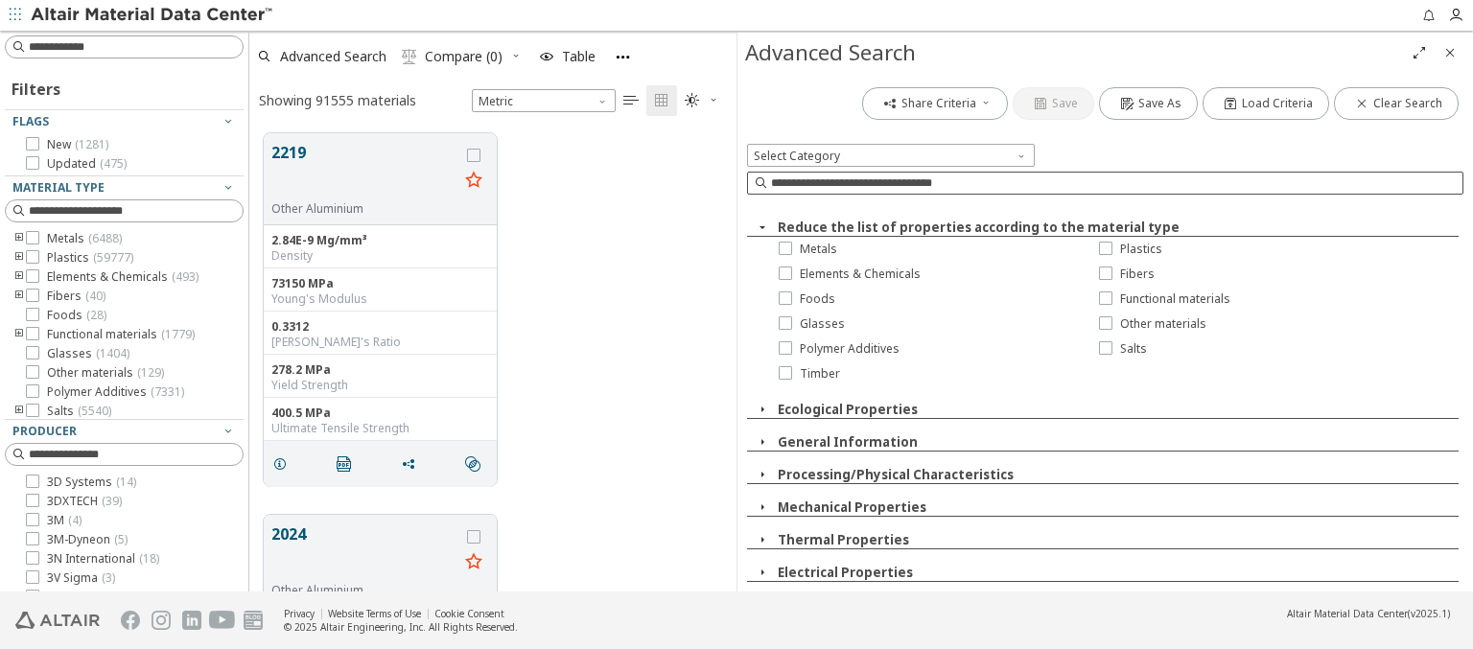
click at [762, 226] on icon "button" at bounding box center [762, 227] width 15 height 15
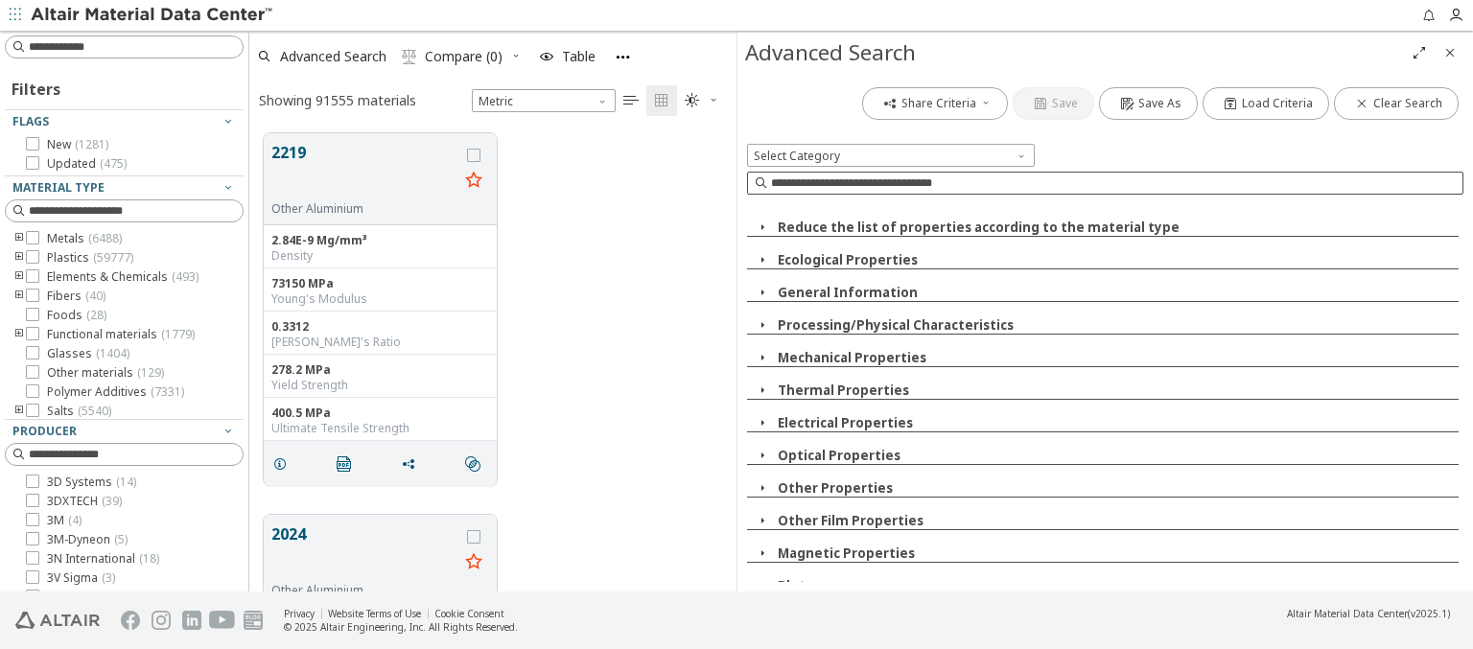
click at [153, 15] on img at bounding box center [153, 15] width 245 height 19
